Goal: Register for event/course

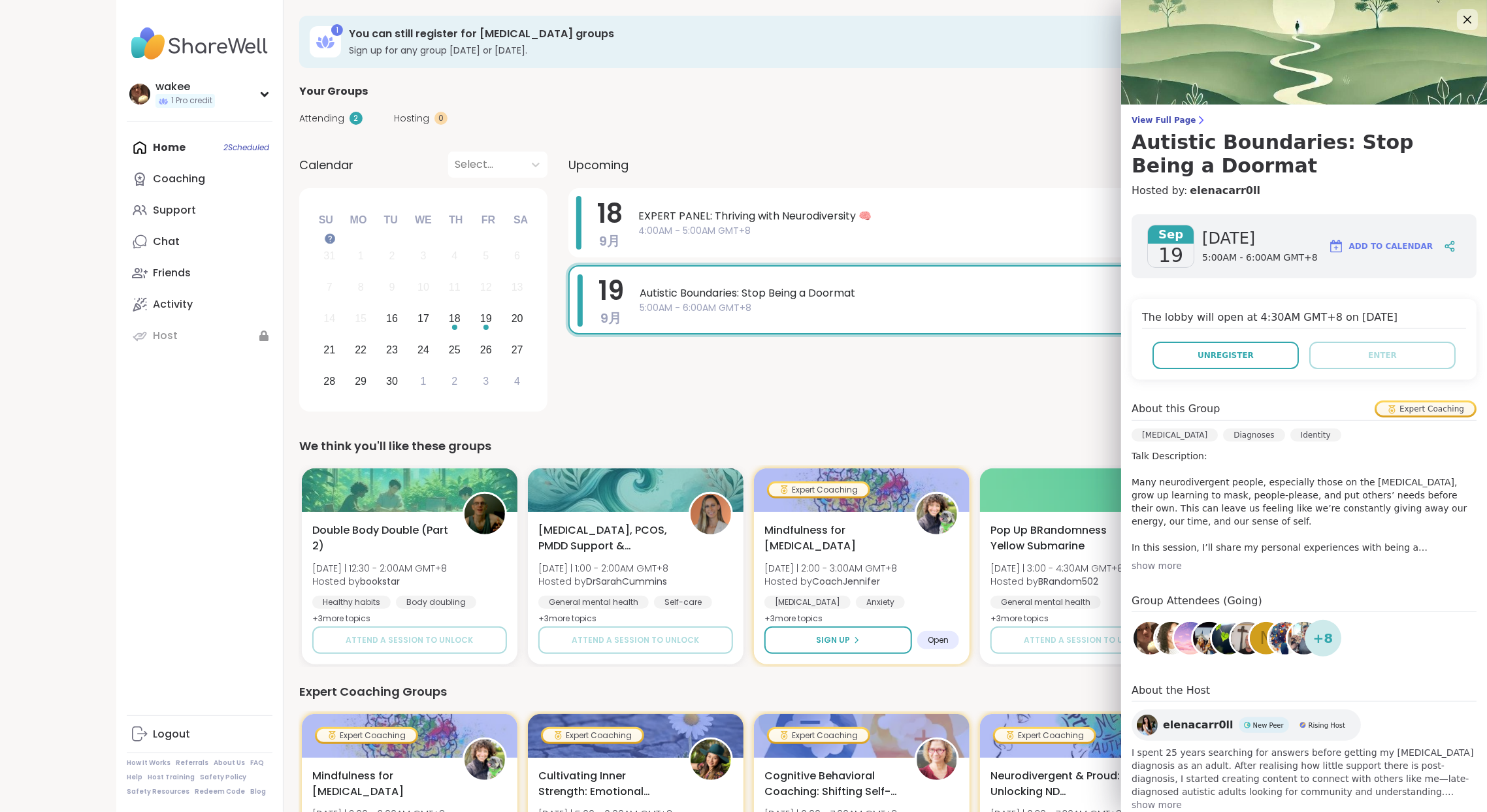
click at [629, 174] on span "Upcoming" at bounding box center [598, 165] width 60 height 18
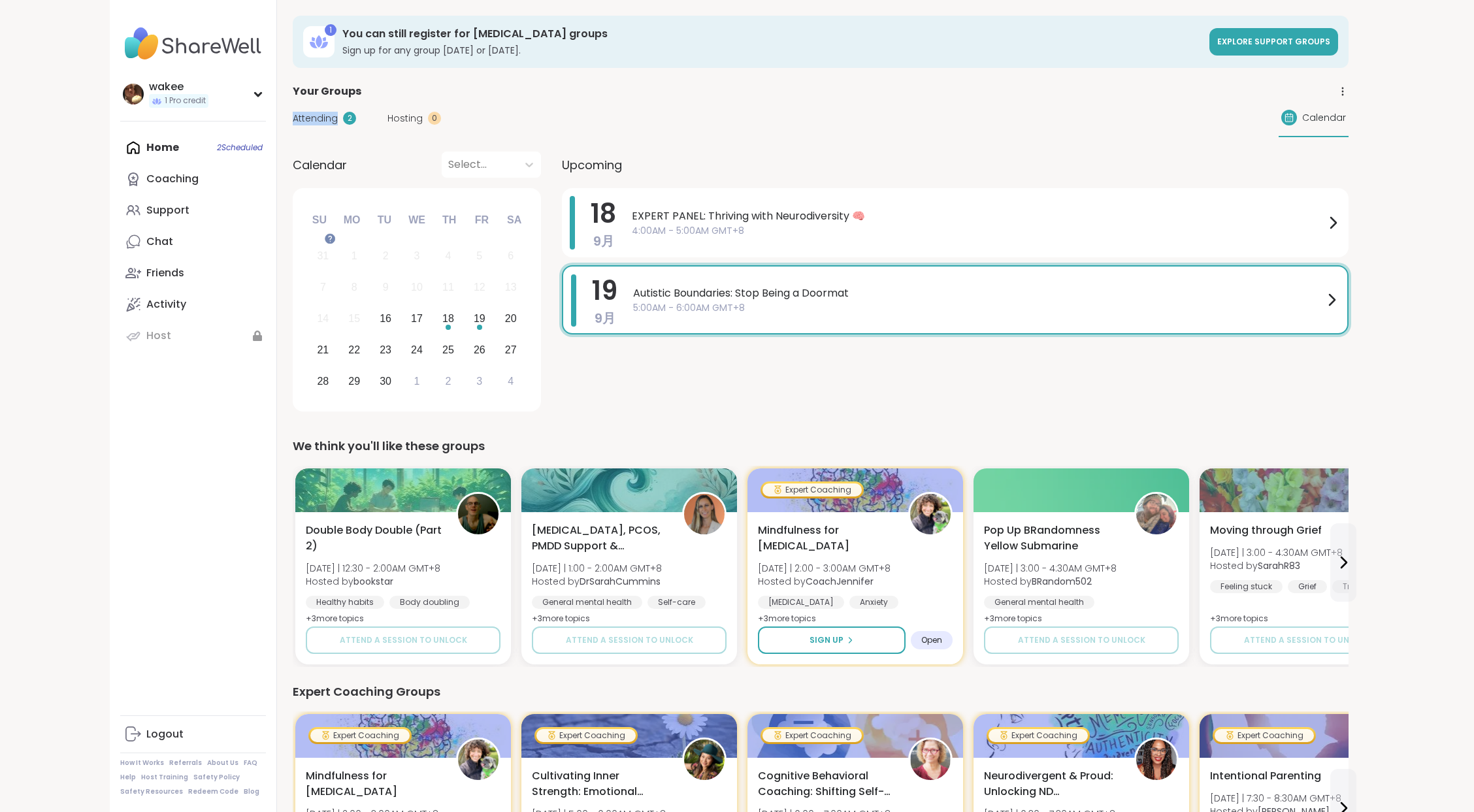
drag, startPoint x: 379, startPoint y: 178, endPoint x: 450, endPoint y: 174, distance: 71.1
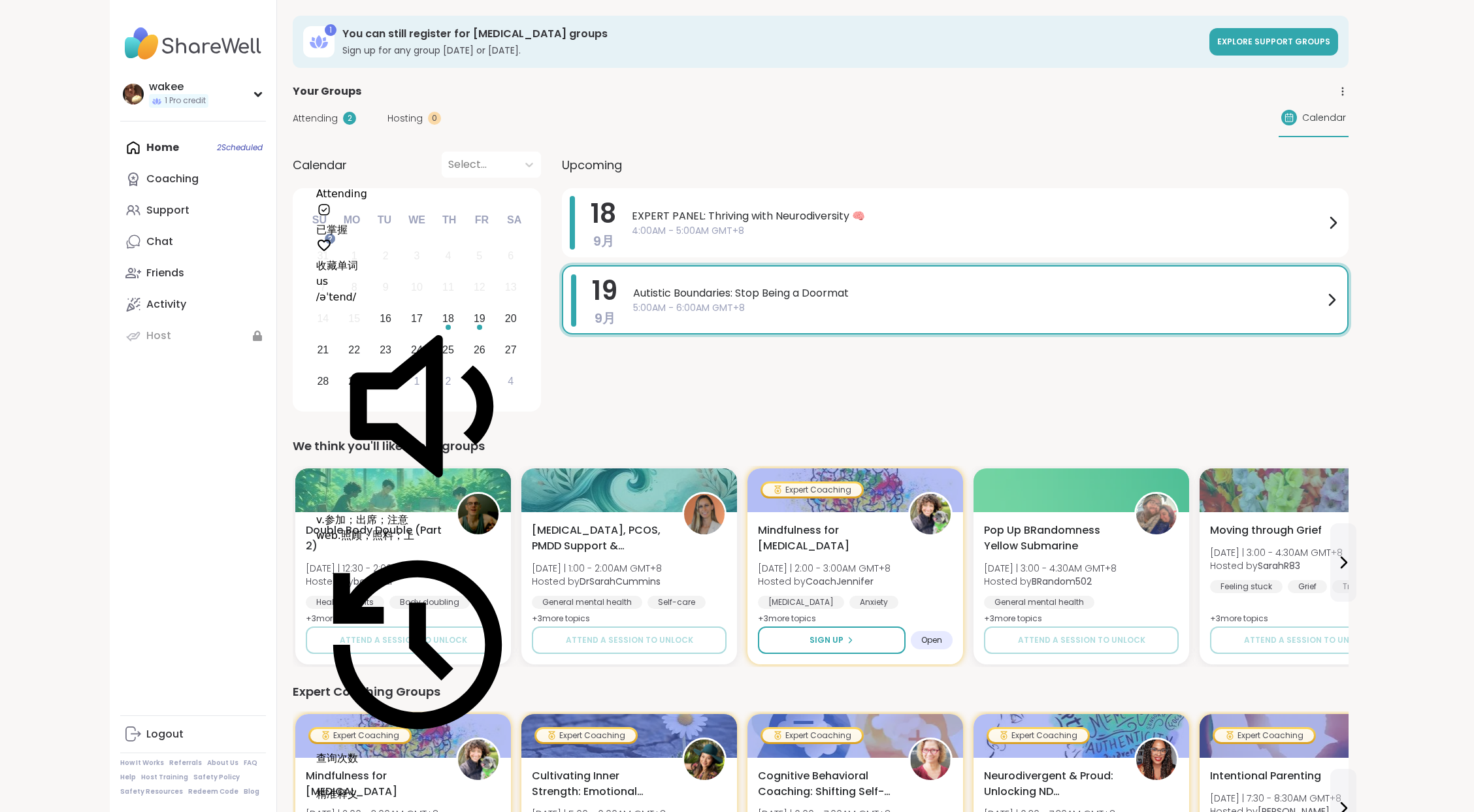
click at [624, 137] on div "Attending 2 Hosting 0 Calendar" at bounding box center [820, 118] width 1055 height 38
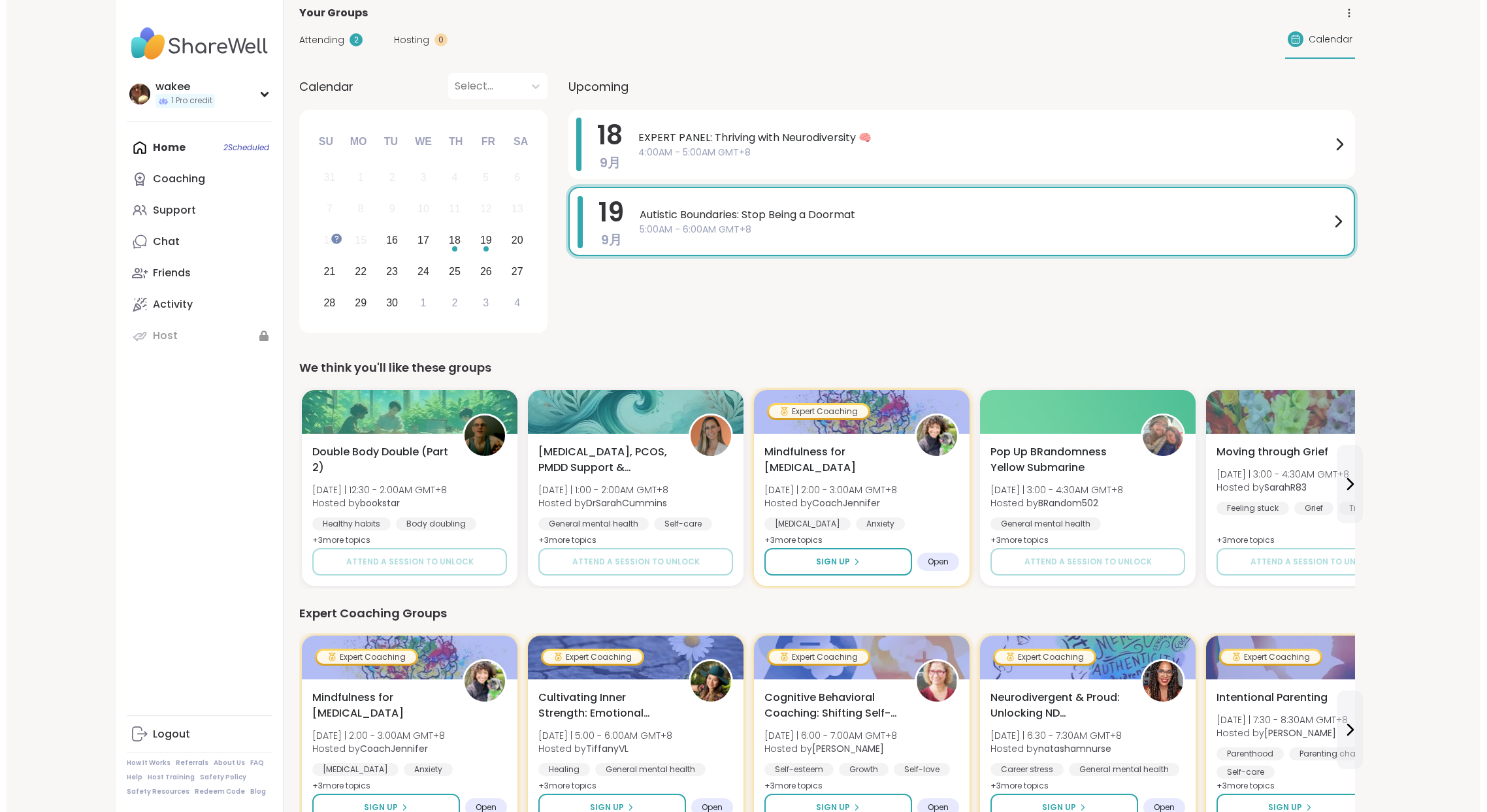
scroll to position [87, 0]
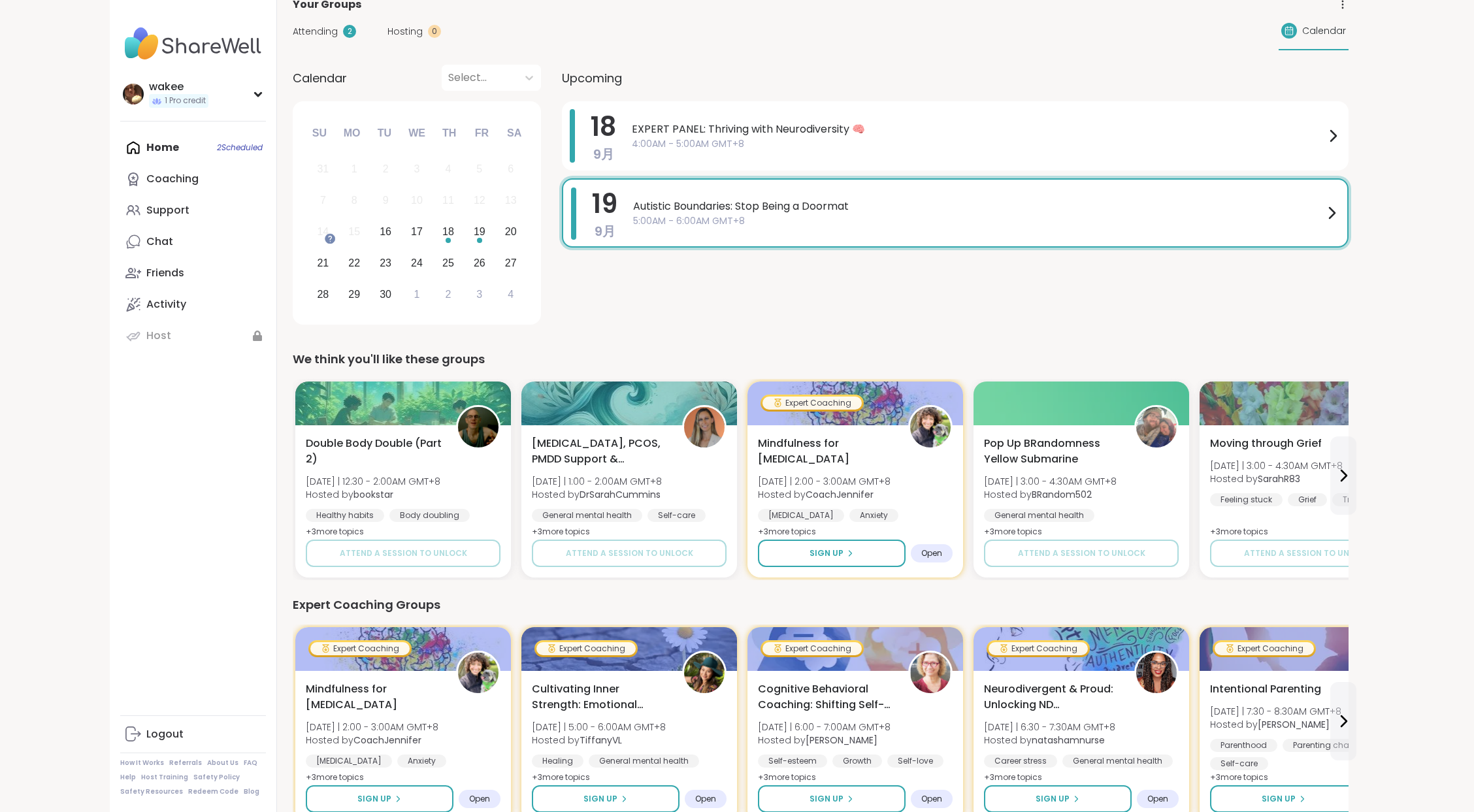
click at [899, 214] on span "Autistic Boundaries: Stop Being a Doormat" at bounding box center [978, 207] width 690 height 16
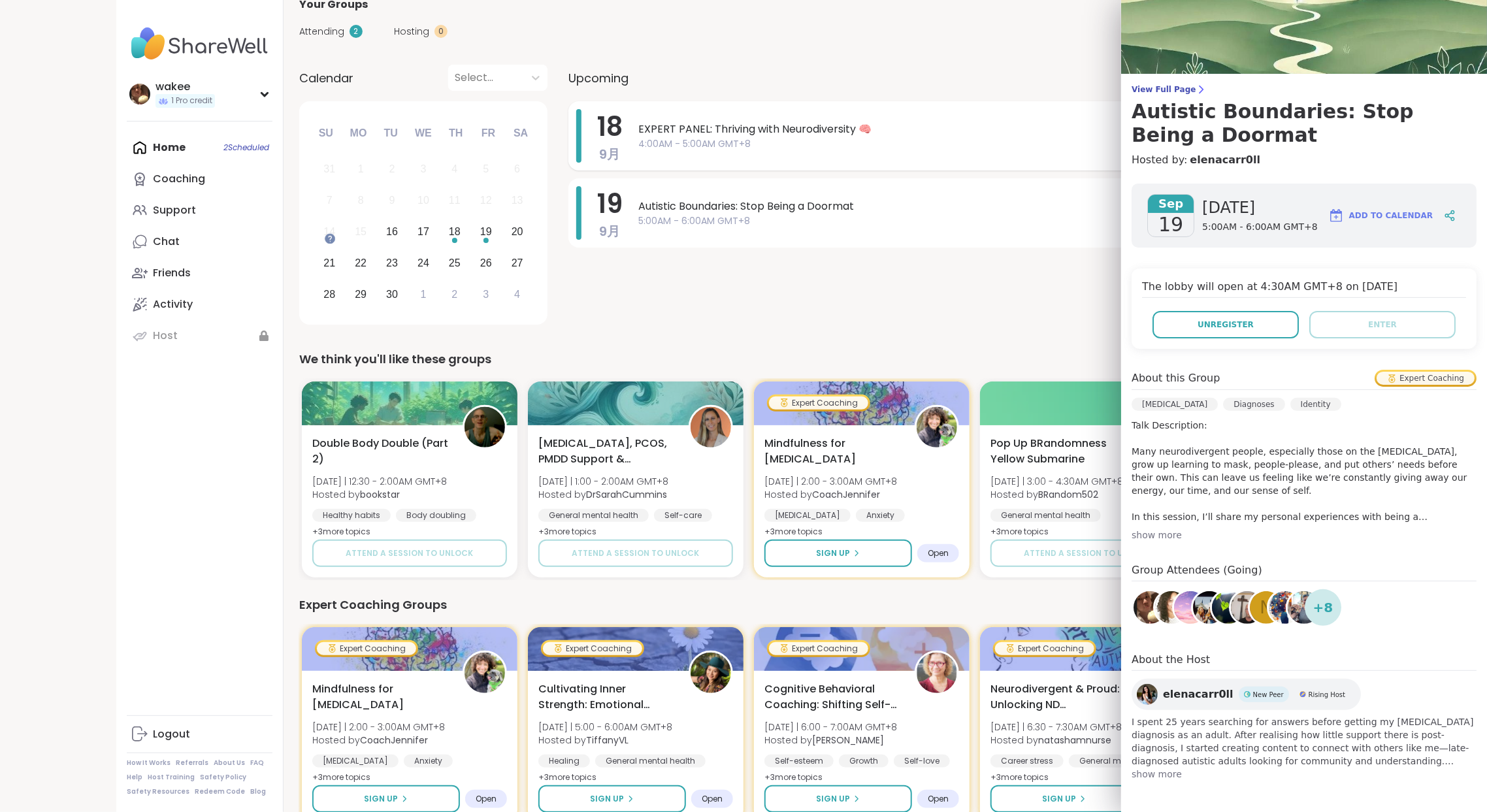
scroll to position [261, 0]
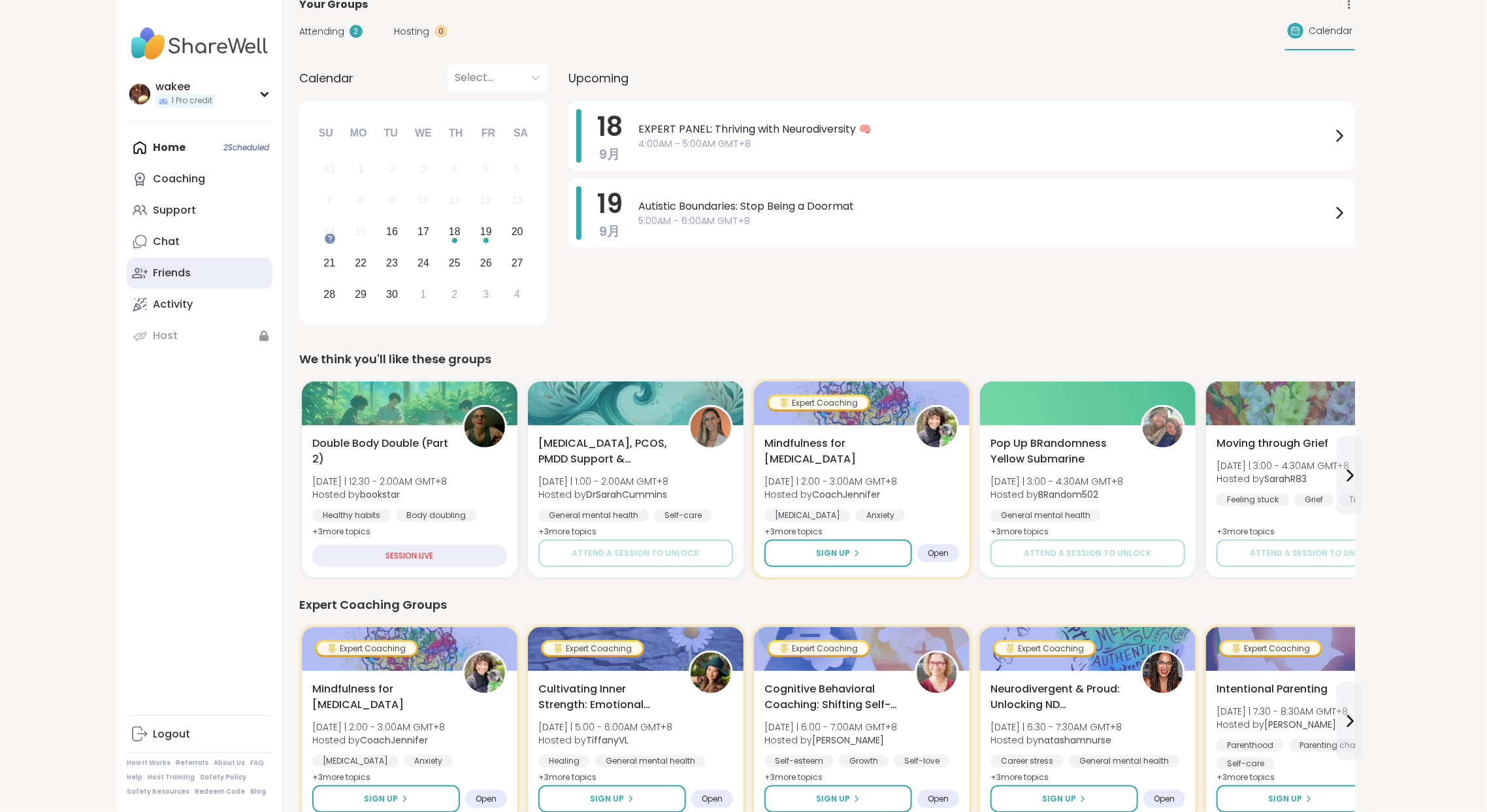
click at [233, 289] on link "Friends" at bounding box center [200, 273] width 146 height 31
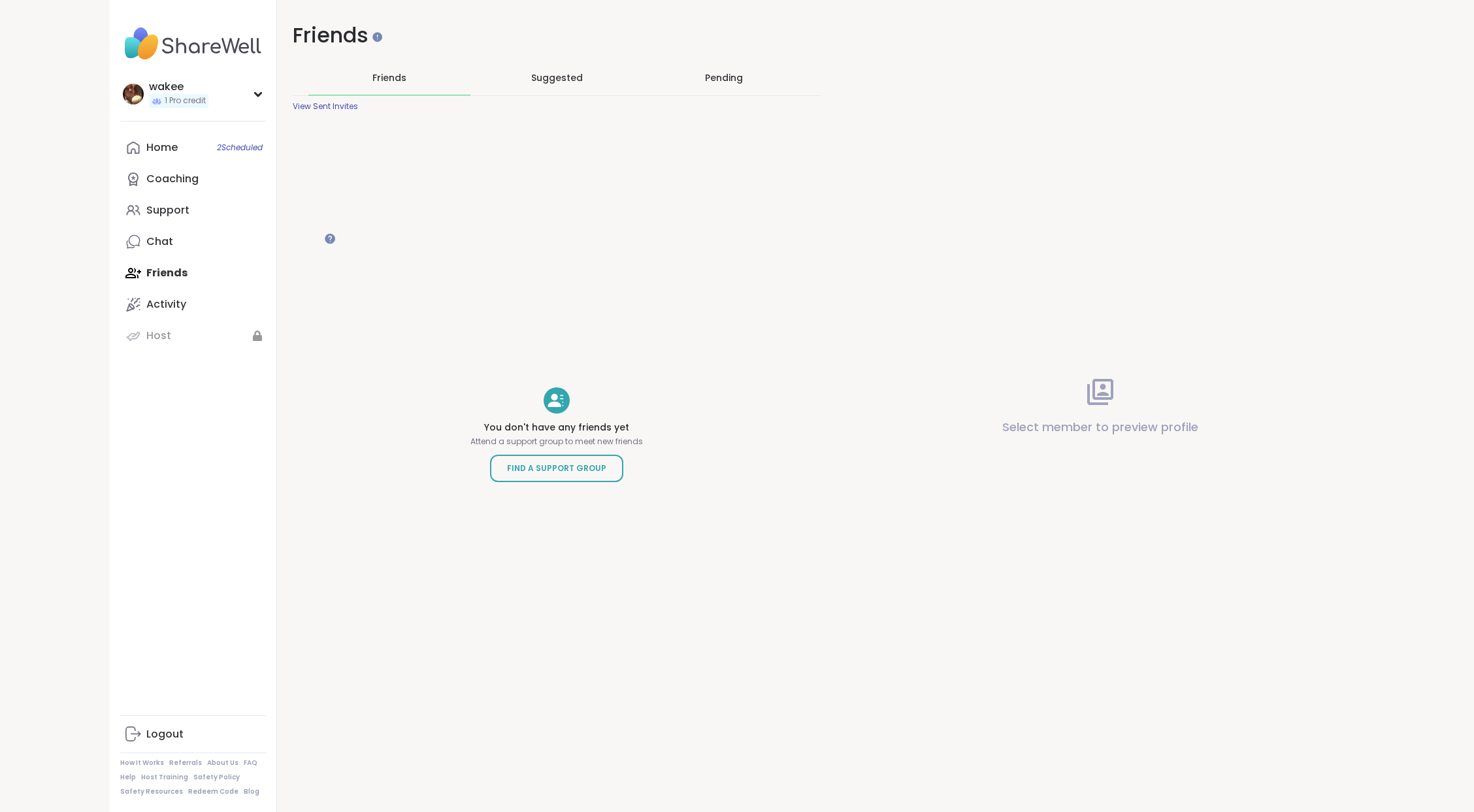
click at [407, 84] on span "Friends" at bounding box center [389, 78] width 34 height 13
